Goal: Entertainment & Leisure: Consume media (video, audio)

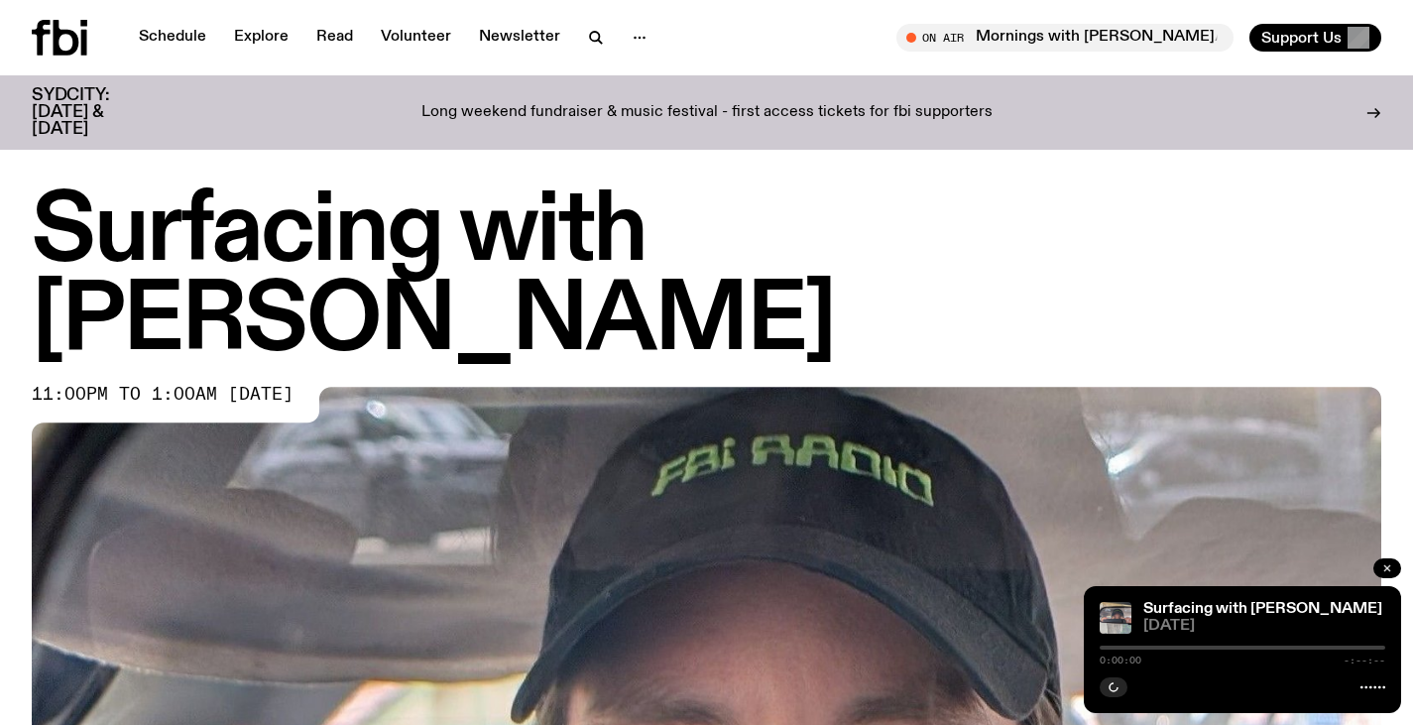
click at [1385, 566] on icon "button" at bounding box center [1387, 568] width 6 height 6
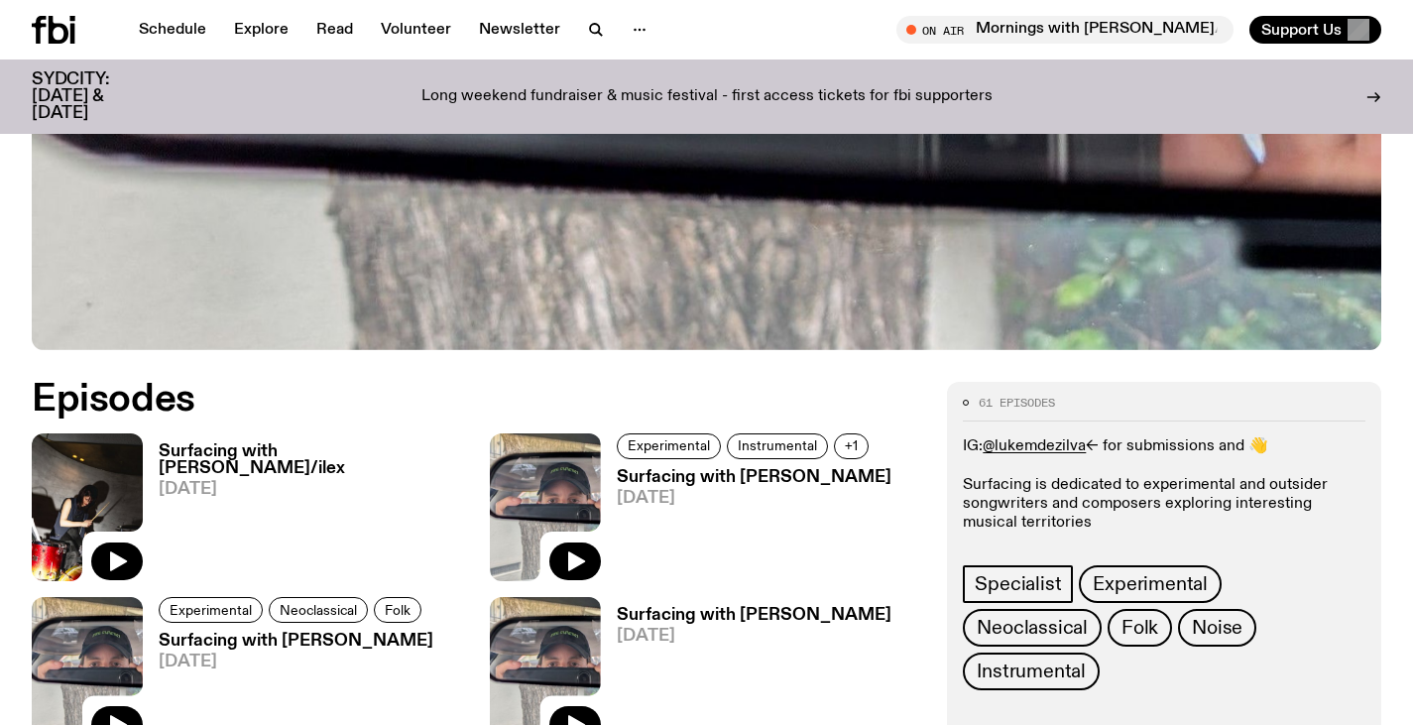
scroll to position [781, 0]
drag, startPoint x: 123, startPoint y: 467, endPoint x: 0, endPoint y: 326, distance: 186.9
click at [246, 442] on h3 "Surfacing with [PERSON_NAME]/ilex" at bounding box center [312, 459] width 307 height 34
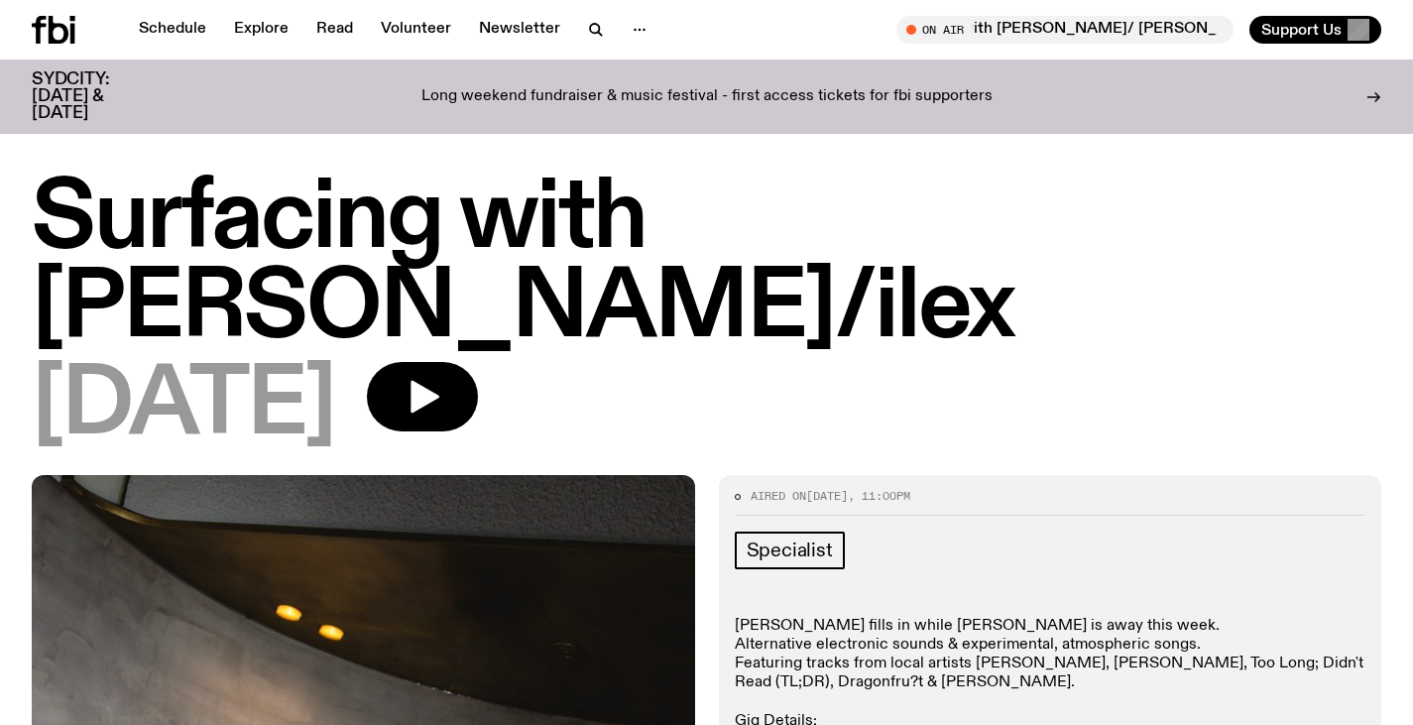
scroll to position [601, 0]
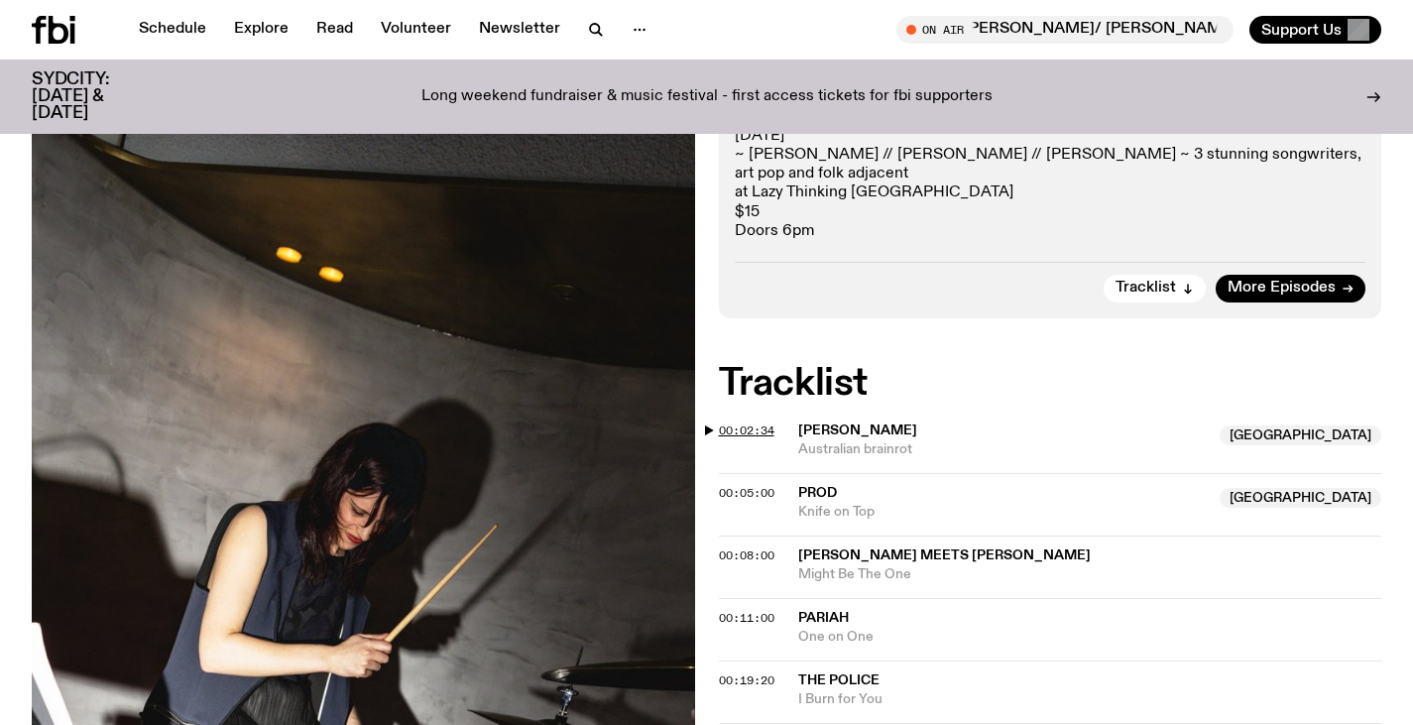
click at [745, 422] on span "00:02:34" at bounding box center [747, 430] width 56 height 16
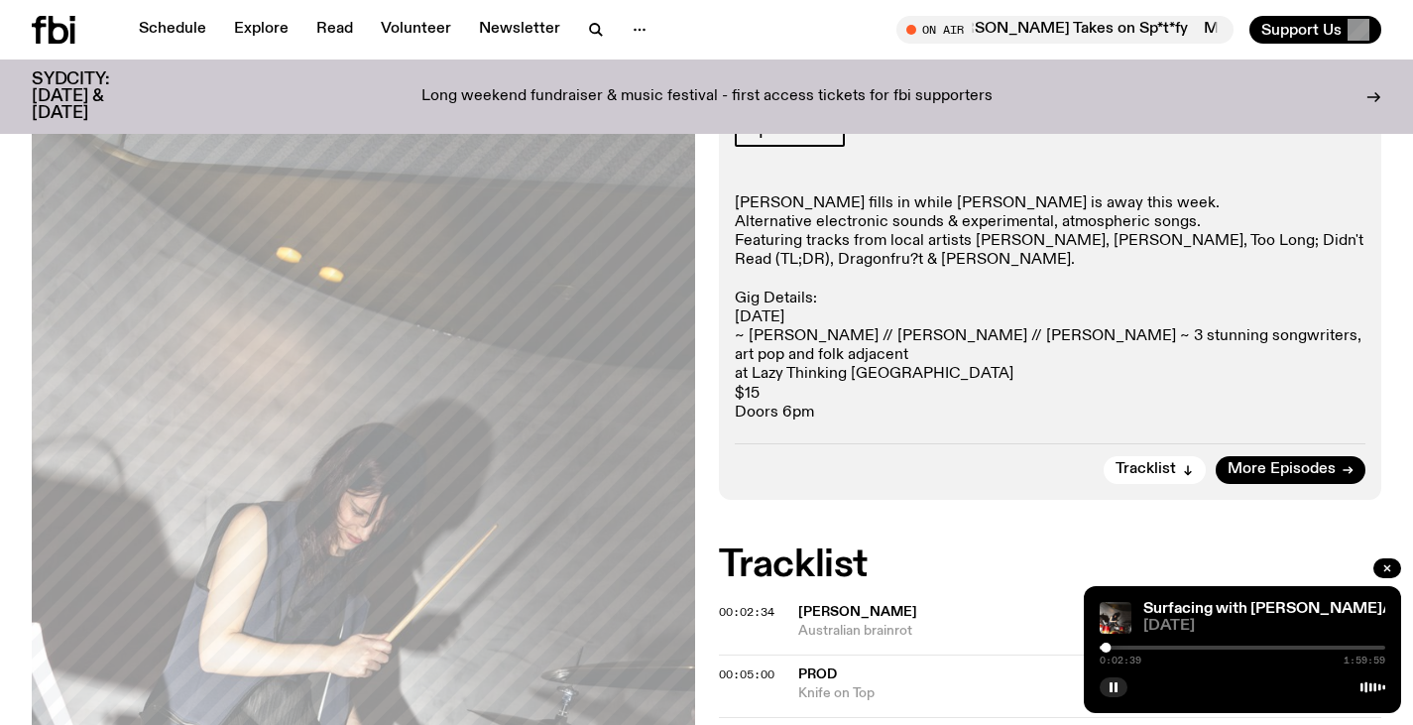
scroll to position [410, 0]
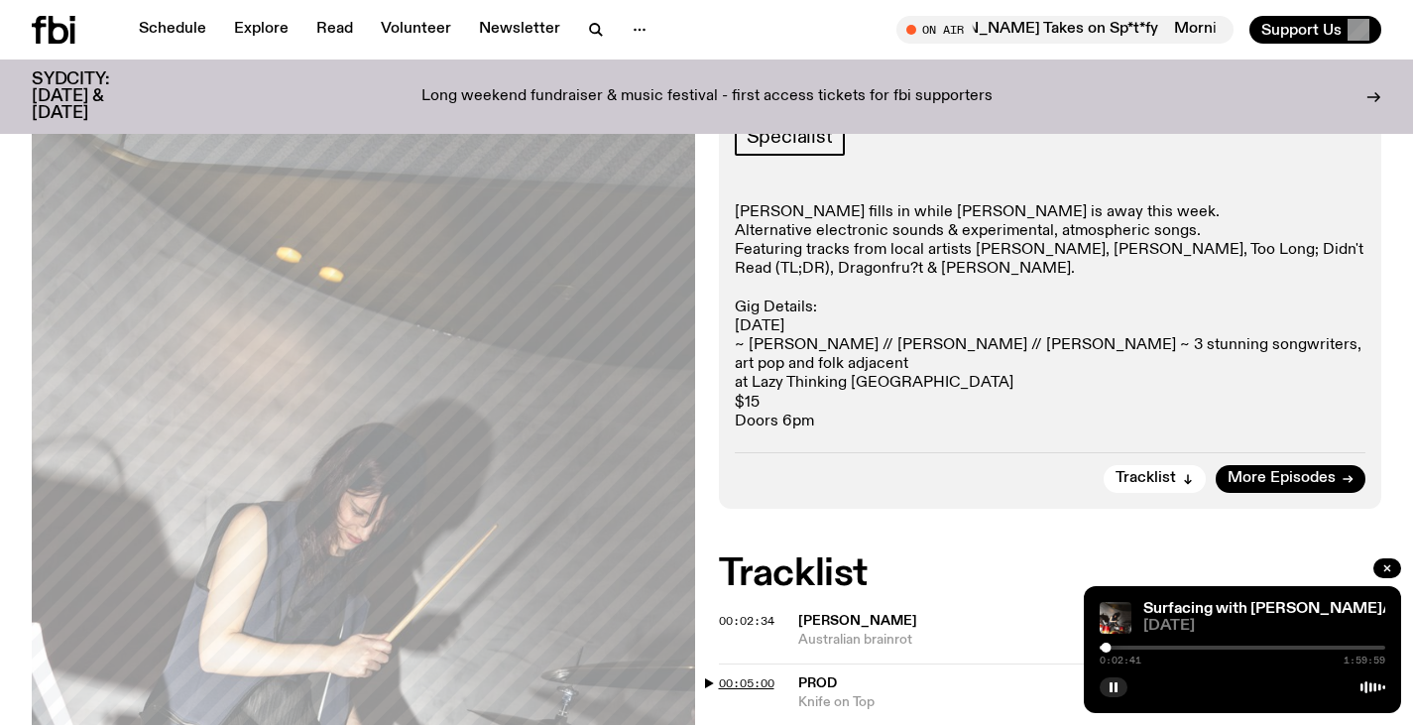
click at [731, 675] on span "00:05:00" at bounding box center [747, 683] width 56 height 16
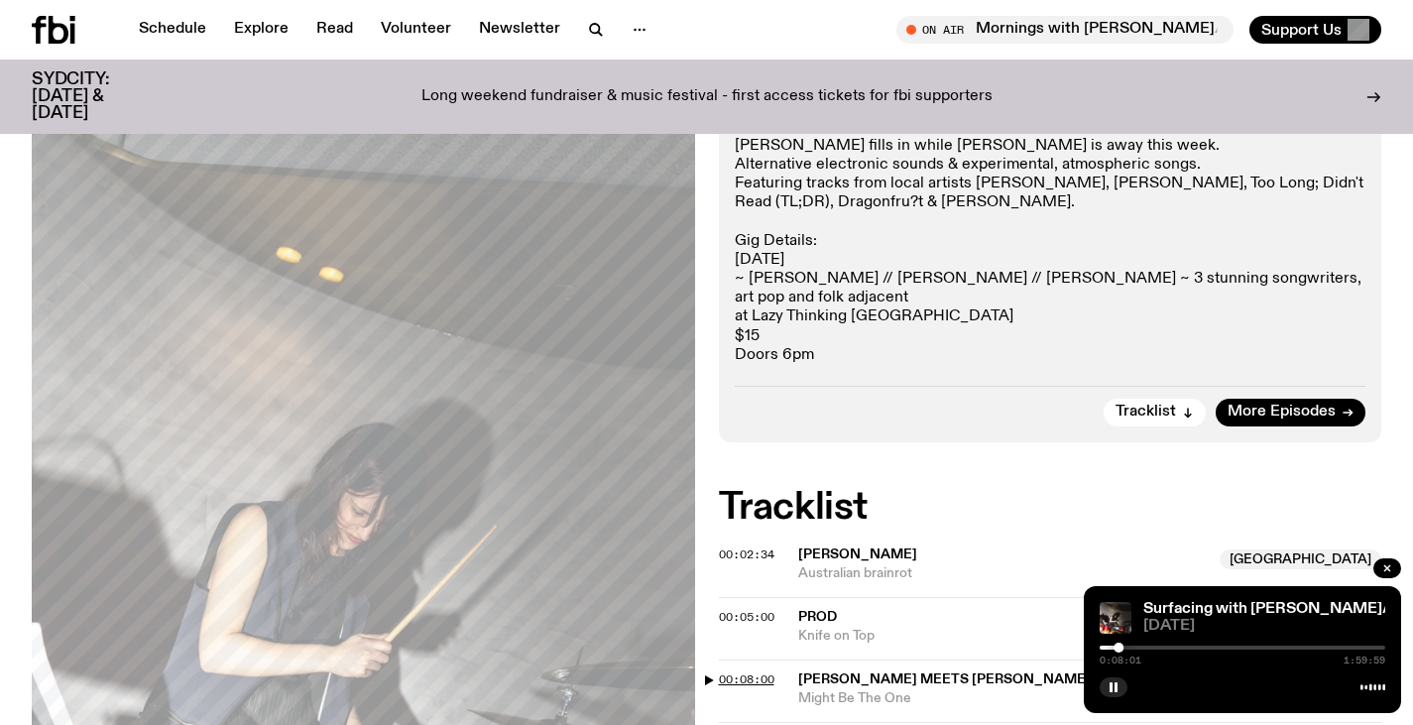
scroll to position [480, 0]
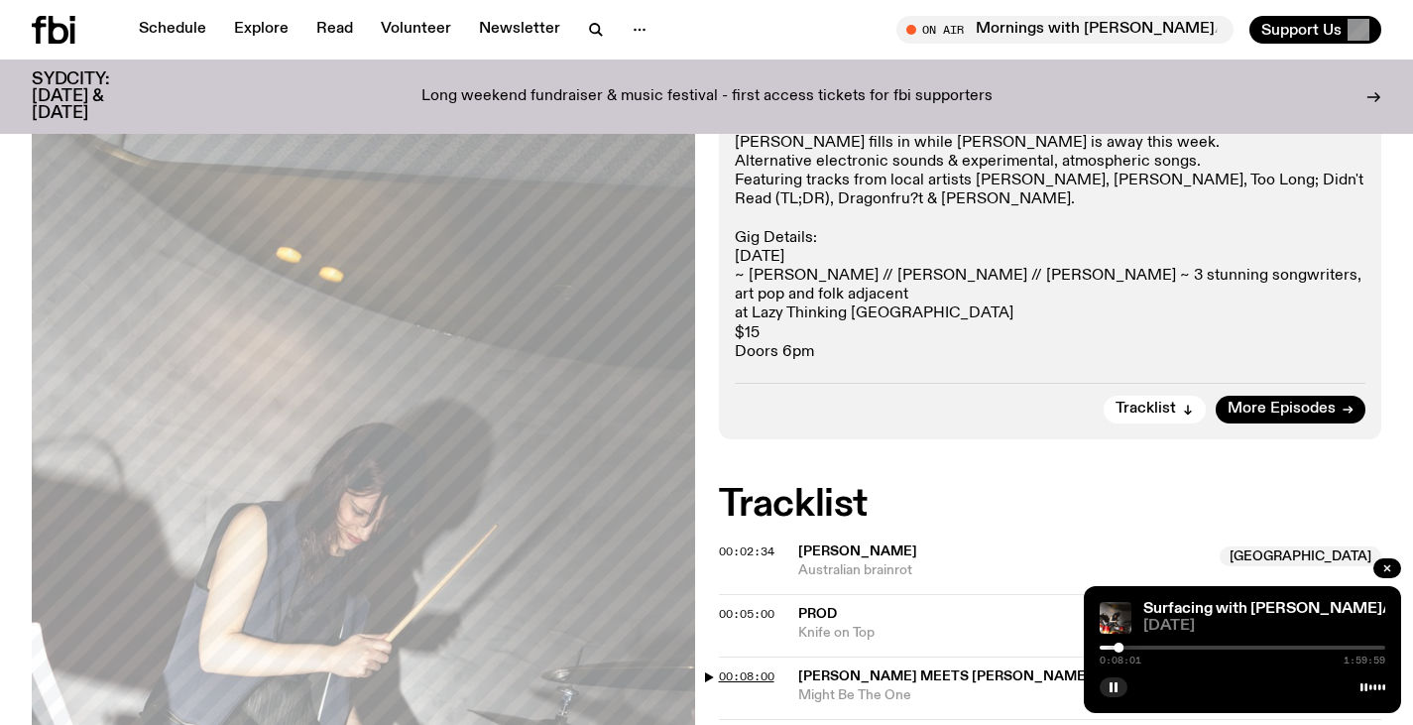
click at [748, 724] on span "00:11:00" at bounding box center [747, 739] width 56 height 16
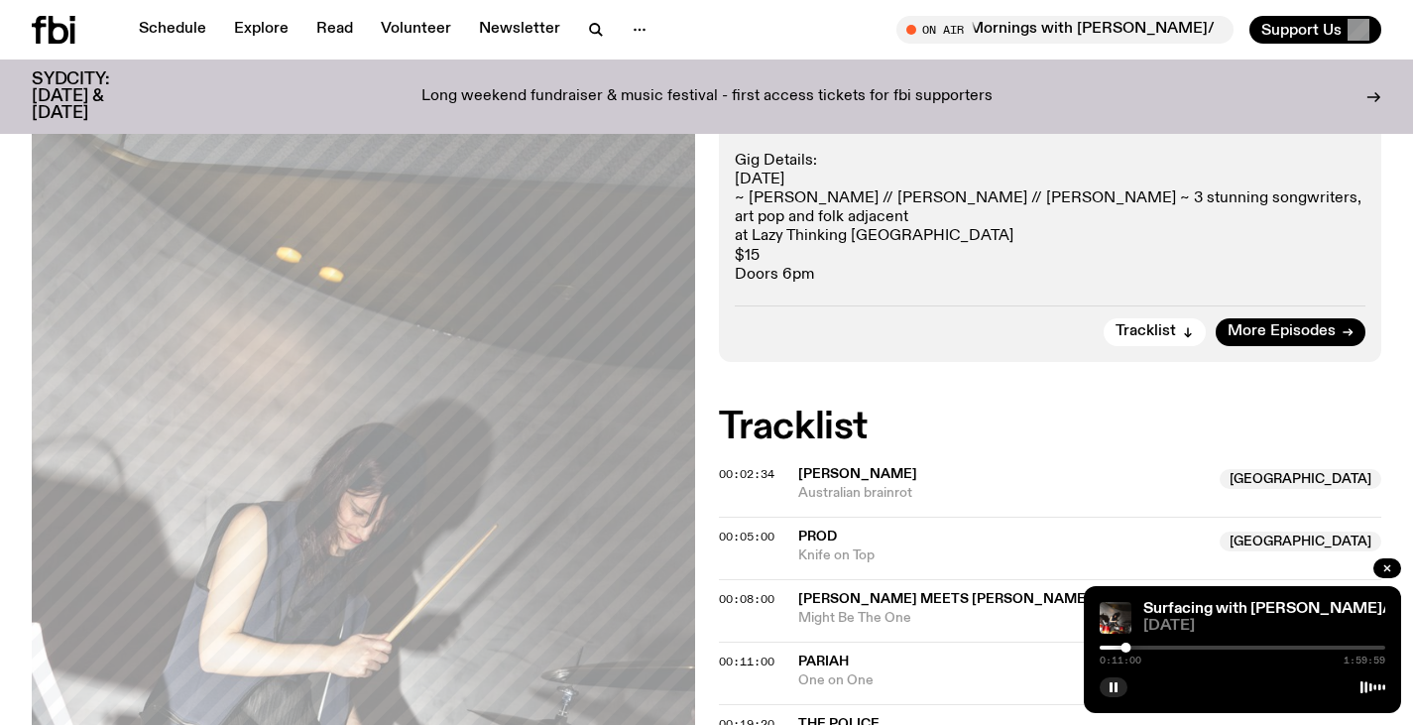
scroll to position [558, 0]
click at [755, 715] on span "00:19:20" at bounding box center [747, 723] width 56 height 16
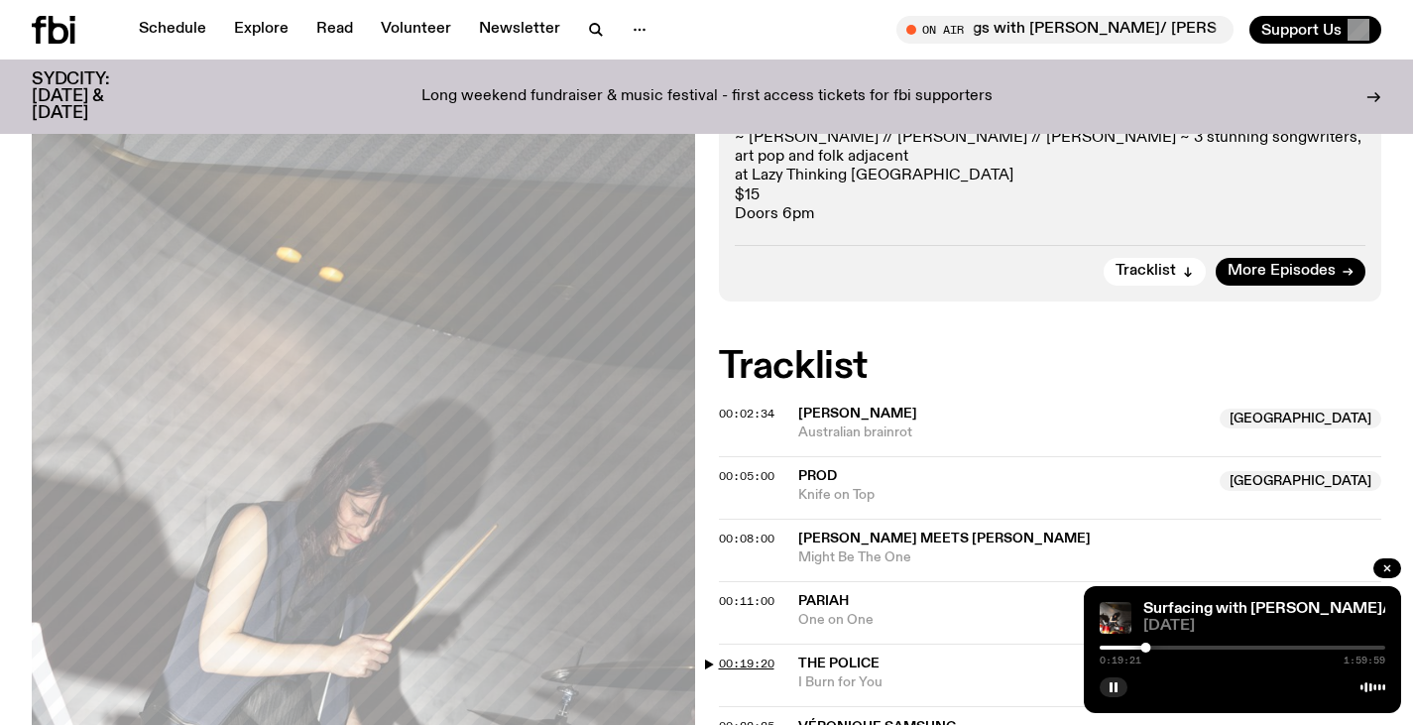
scroll to position [619, 0]
click at [755, 717] on span "00:22:25" at bounding box center [747, 725] width 56 height 16
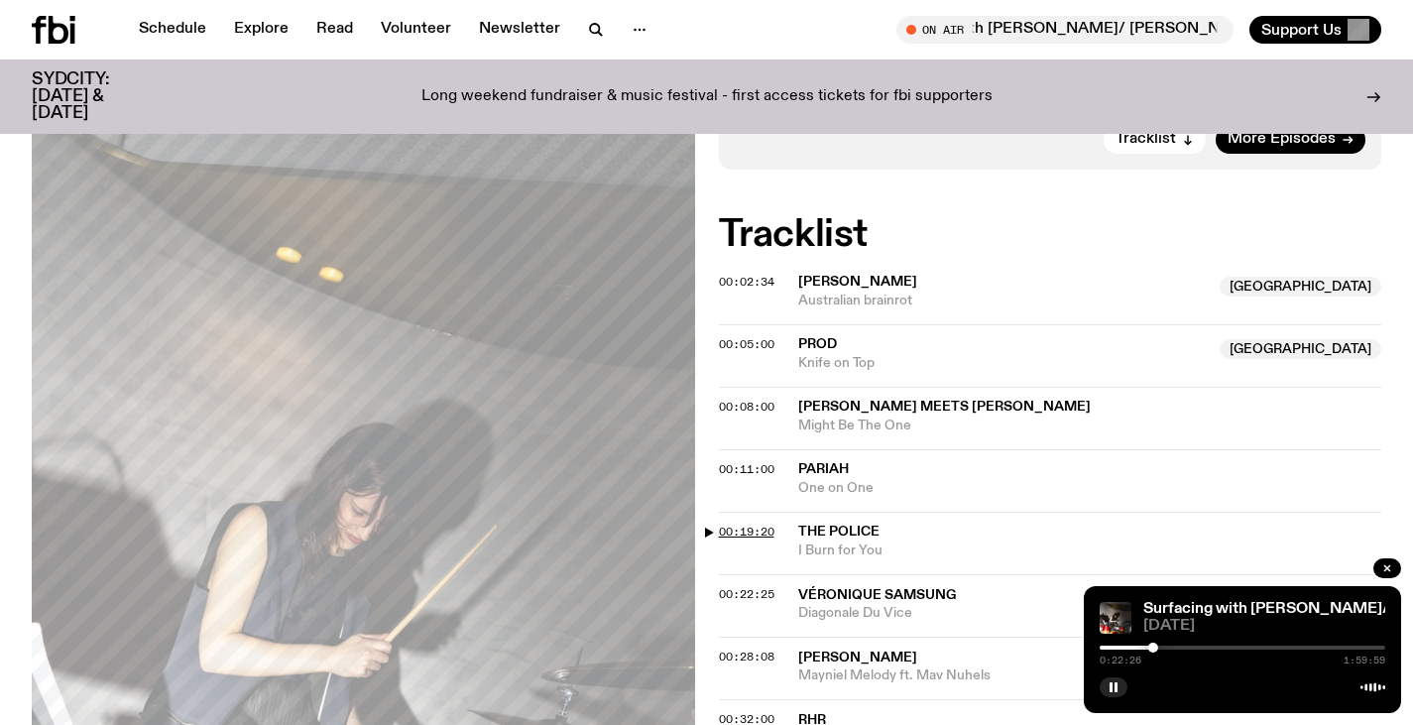
scroll to position [750, 0]
click at [824, 649] on span "[PERSON_NAME]" at bounding box center [857, 656] width 119 height 14
click at [724, 647] on span "00:28:08" at bounding box center [747, 655] width 56 height 16
click at [752, 710] on span "00:32:00" at bounding box center [747, 718] width 56 height 16
